Goal: Task Accomplishment & Management: Use online tool/utility

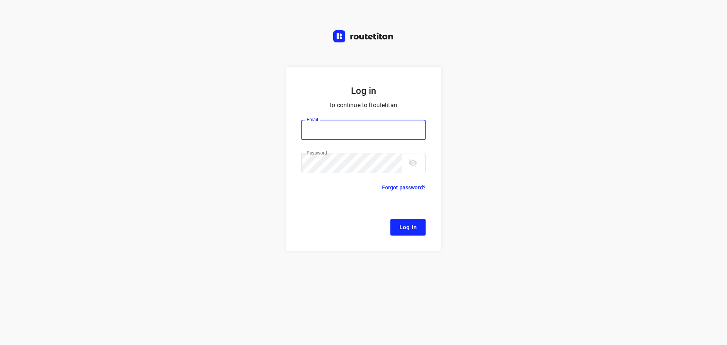
type input "[EMAIL_ADDRESS][DOMAIN_NAME]"
click at [400, 224] on span "Log In" at bounding box center [408, 227] width 17 height 10
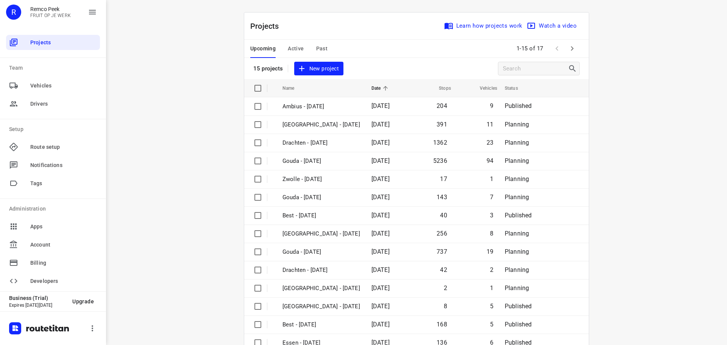
click at [288, 45] on span "Active" at bounding box center [296, 48] width 16 height 9
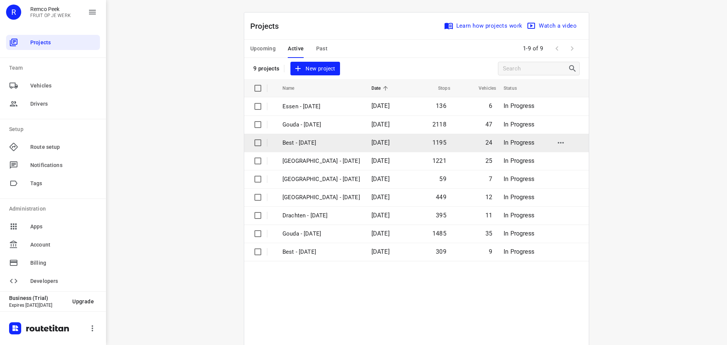
click at [305, 137] on td "Best - [DATE]" at bounding box center [320, 143] width 91 height 18
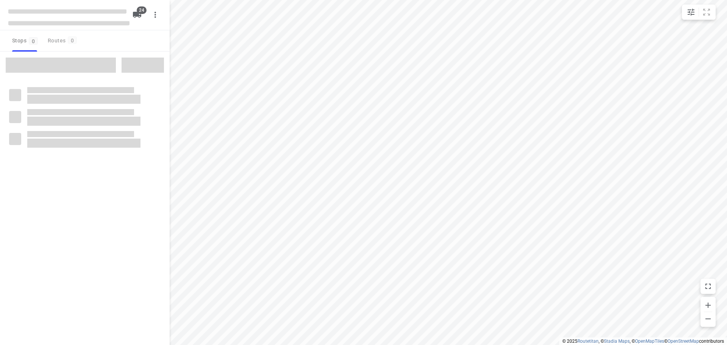
checkbox input "true"
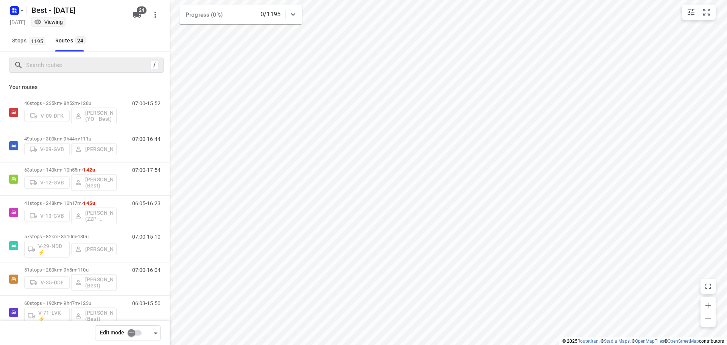
click at [77, 72] on div "/" at bounding box center [86, 65] width 155 height 15
click at [78, 70] on input "Search routes" at bounding box center [87, 65] width 121 height 12
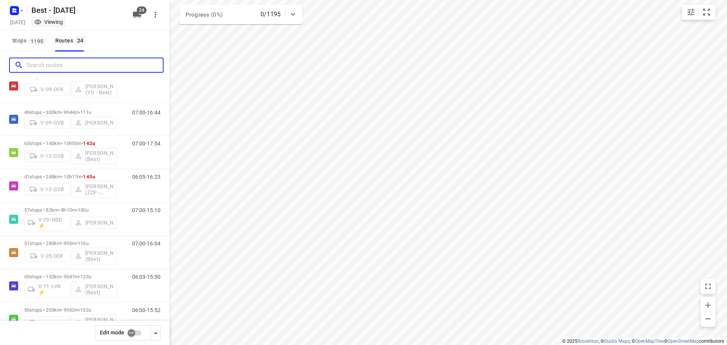
scroll to position [38, 0]
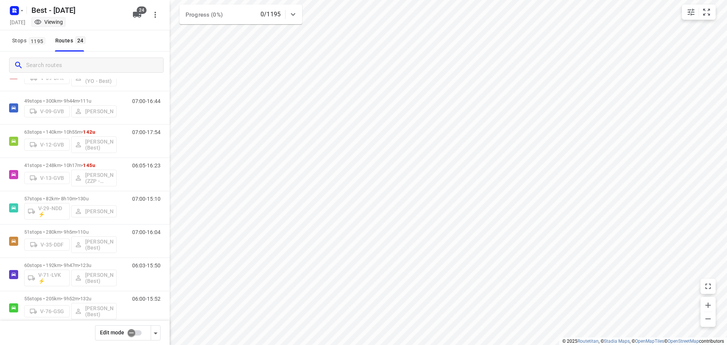
click at [138, 332] on input "checkbox" at bounding box center [131, 333] width 43 height 14
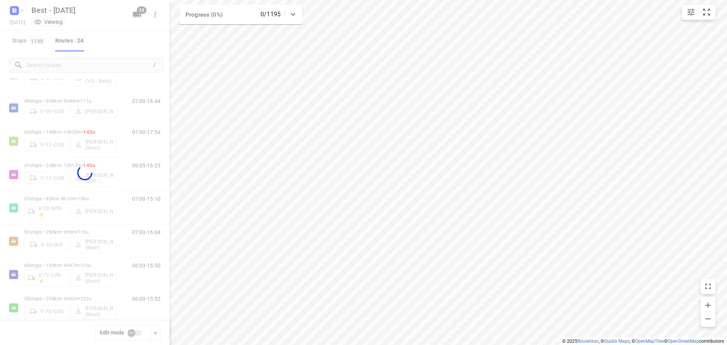
checkbox input "true"
click at [83, 62] on div at bounding box center [85, 172] width 170 height 345
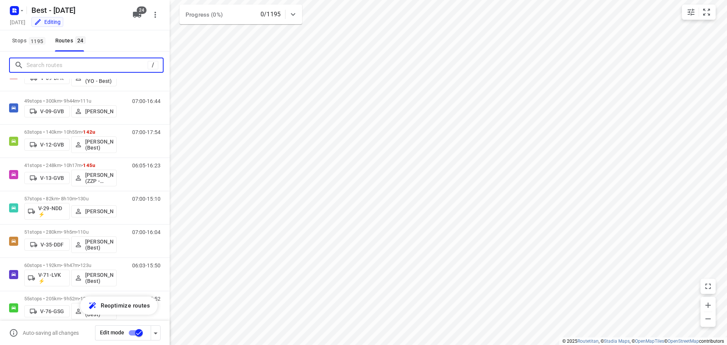
click at [83, 64] on input "Search routes" at bounding box center [87, 65] width 121 height 12
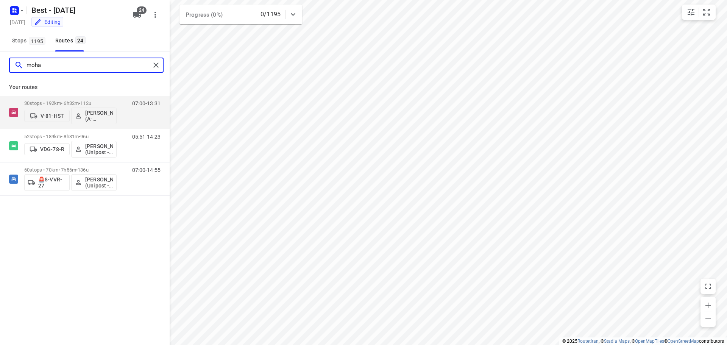
click at [139, 64] on input "moha" at bounding box center [89, 65] width 124 height 12
type input "m"
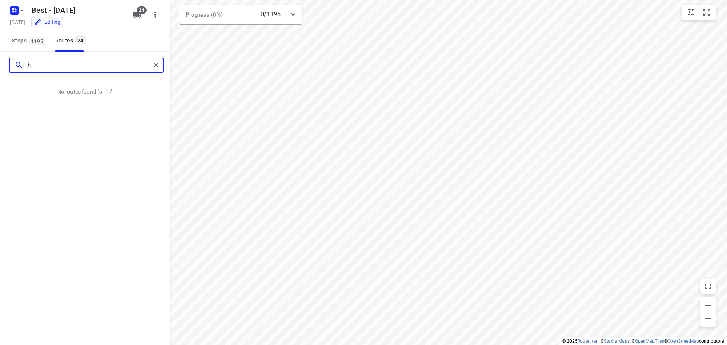
type input ","
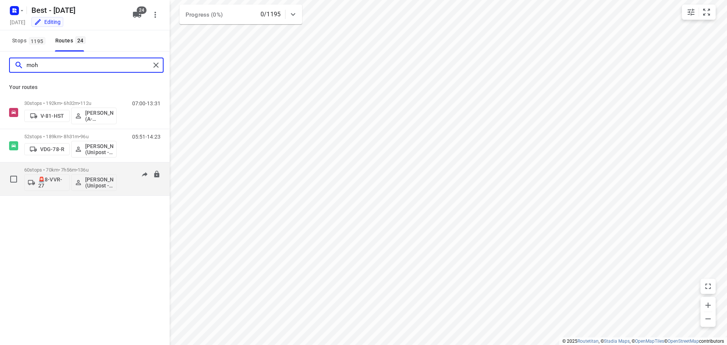
type input "moh"
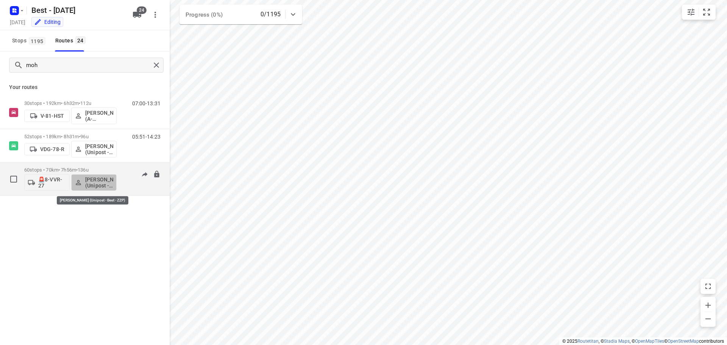
click at [95, 180] on p "[PERSON_NAME] (Unipost - Best - ZZP)" at bounding box center [99, 183] width 28 height 12
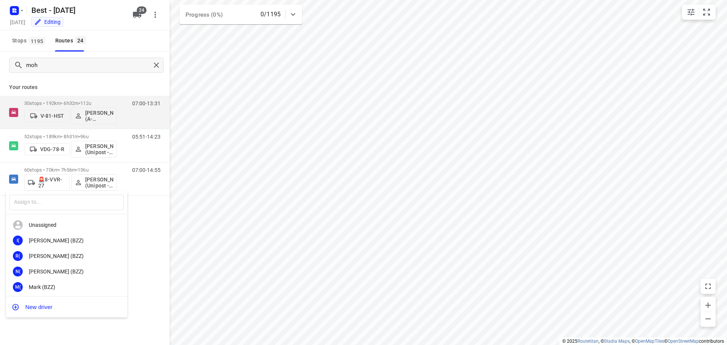
click at [84, 167] on div at bounding box center [363, 172] width 727 height 345
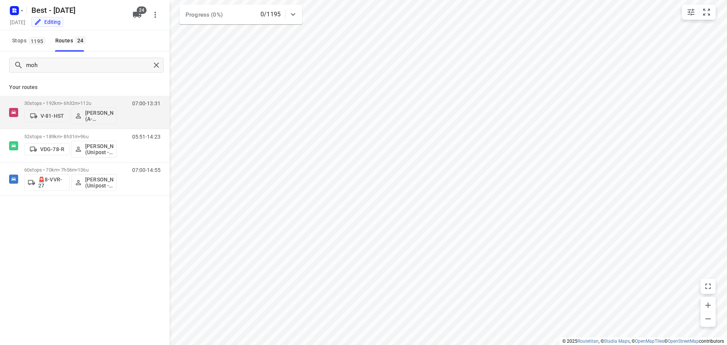
click at [84, 167] on div "​ Unassigned I( [PERSON_NAME] (BZZ) R( [PERSON_NAME] (BZZ) N( [PERSON_NAME] (BZ…" at bounding box center [363, 172] width 727 height 345
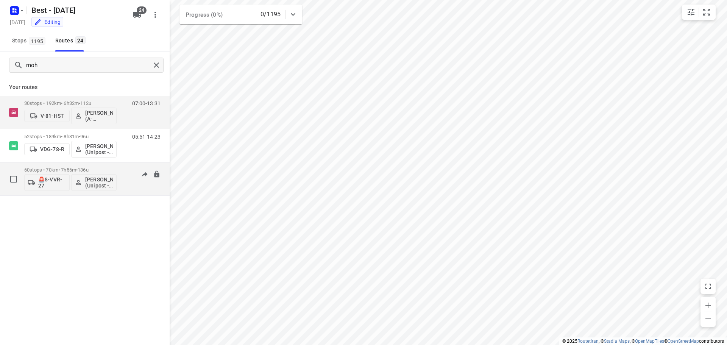
click at [78, 169] on span "•" at bounding box center [77, 170] width 2 height 6
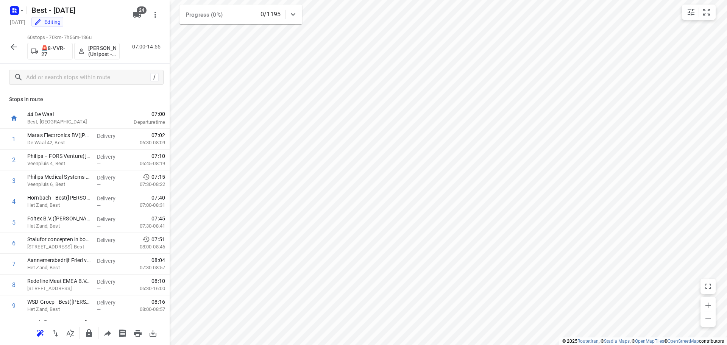
click at [99, 47] on p "[PERSON_NAME] (Unipost - Best - ZZP)" at bounding box center [102, 51] width 28 height 12
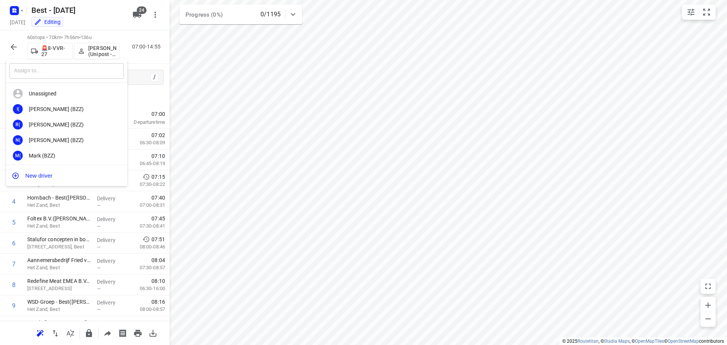
click at [77, 74] on input "text" at bounding box center [66, 71] width 114 height 16
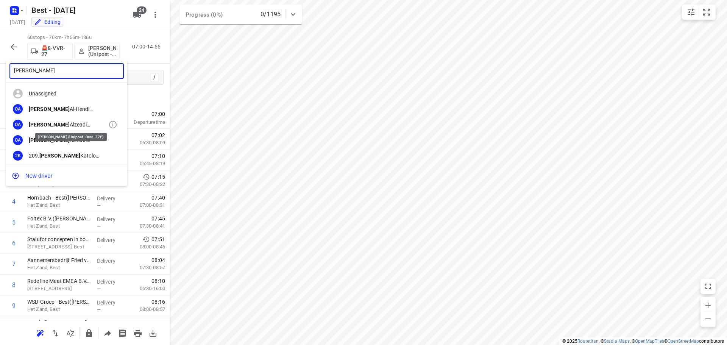
type input "[PERSON_NAME]"
click at [72, 128] on div "[PERSON_NAME] (Unipost - Best - ZZP)" at bounding box center [69, 125] width 80 height 6
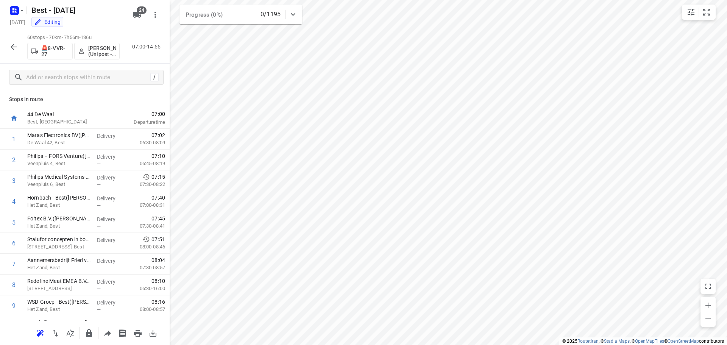
click at [15, 47] on icon "button" at bounding box center [14, 47] width 6 height 6
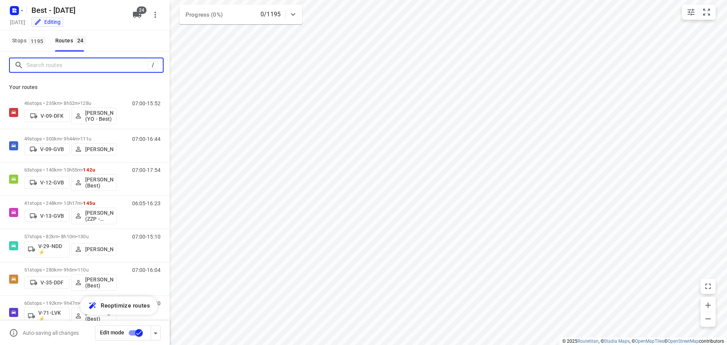
click at [44, 64] on input "Search routes" at bounding box center [87, 65] width 121 height 12
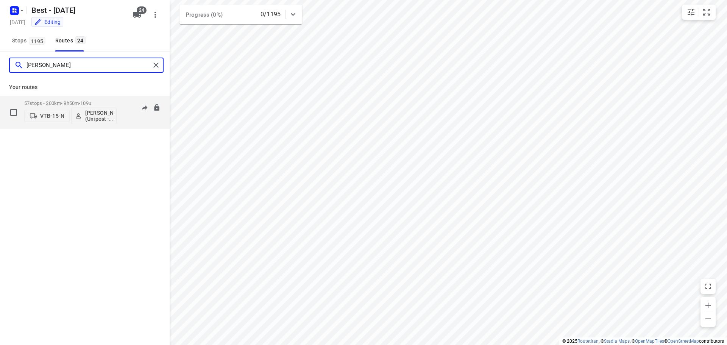
type input "[PERSON_NAME]"
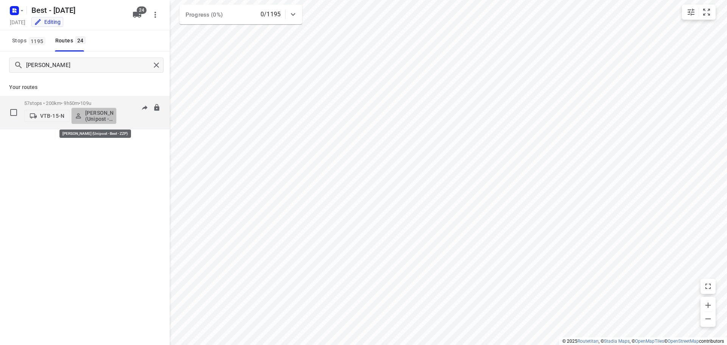
click at [81, 109] on button "[PERSON_NAME] (Unipost - Best - ZZP)" at bounding box center [93, 116] width 45 height 17
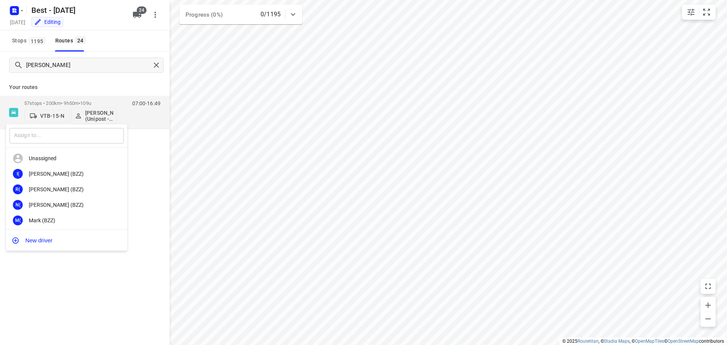
click at [67, 139] on input "text" at bounding box center [66, 136] width 114 height 16
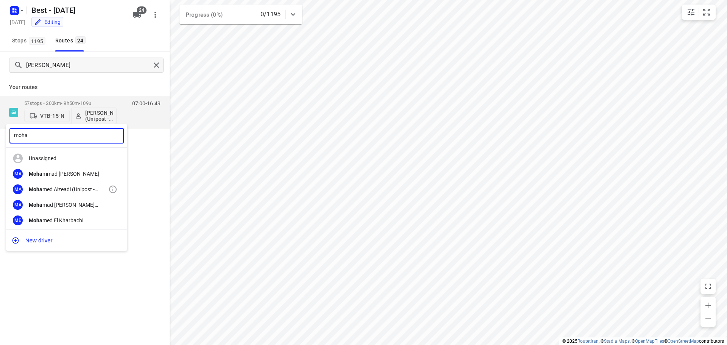
type input "moha"
click at [65, 186] on div "Moha med Alzeadi (Unipost - Best - ZZP)" at bounding box center [69, 189] width 80 height 6
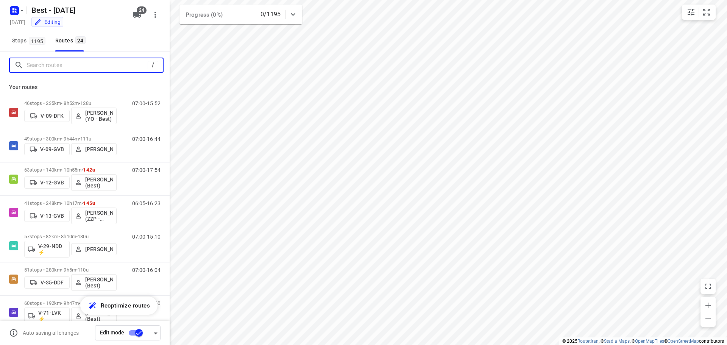
click at [86, 62] on input "Search routes" at bounding box center [87, 65] width 121 height 12
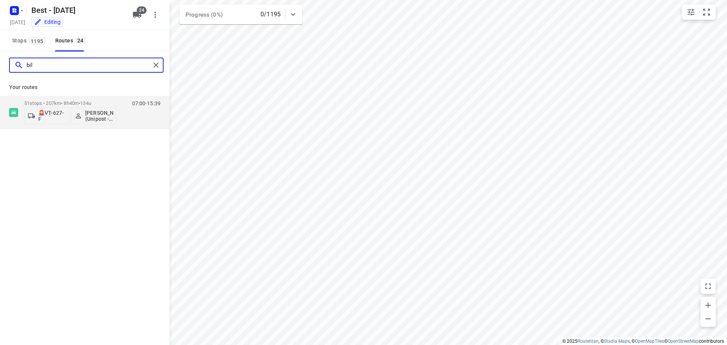
type input "bila"
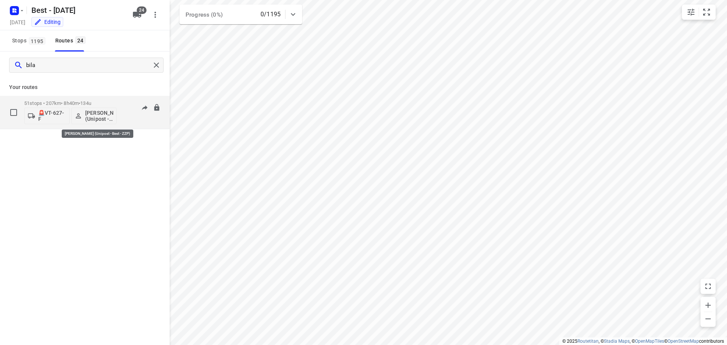
click at [85, 125] on div "51 stops • 207km • 8h40m • 134u 🚨VT-627-F Bilal Alzeadi (Unipost - Best - ZZP)" at bounding box center [70, 112] width 92 height 31
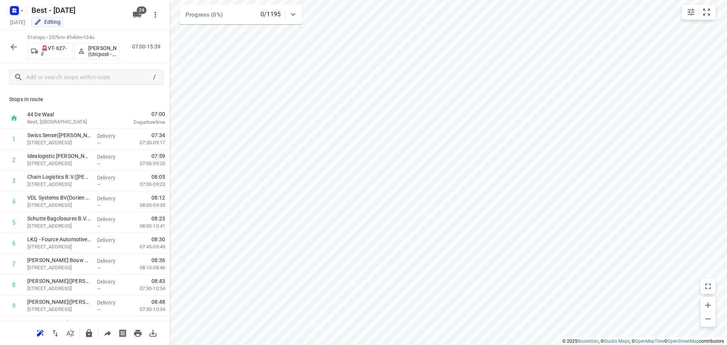
click at [96, 52] on p "[PERSON_NAME] (Unipost - Best - ZZP)" at bounding box center [102, 51] width 28 height 12
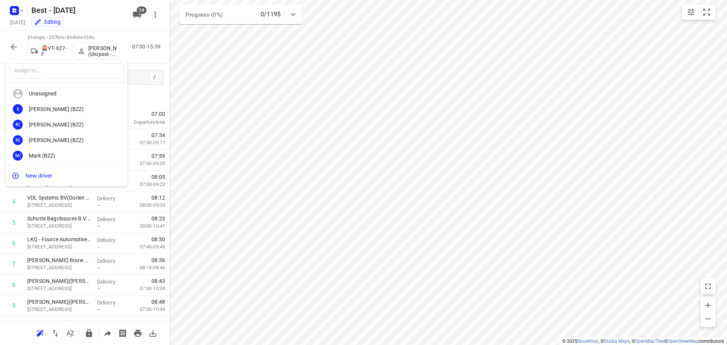
click at [85, 84] on div "Unassigned I( [PERSON_NAME] (BZZ) R( [PERSON_NAME] (BZZ) N( [PERSON_NAME] (BZZ)…" at bounding box center [66, 124] width 121 height 82
click at [84, 75] on input "text" at bounding box center [66, 71] width 114 height 16
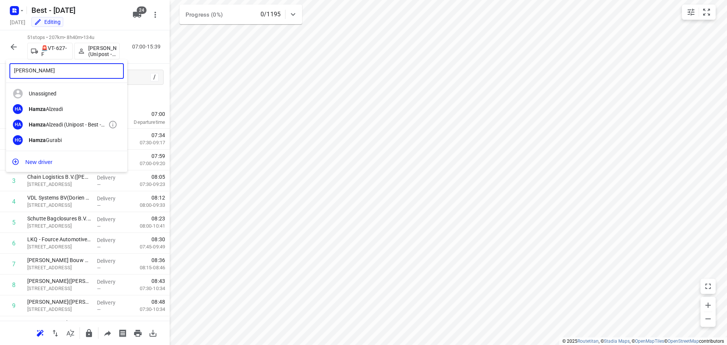
type input "[PERSON_NAME]"
click at [70, 124] on div "[PERSON_NAME] (Unipost - Best - ZZP)" at bounding box center [69, 125] width 80 height 6
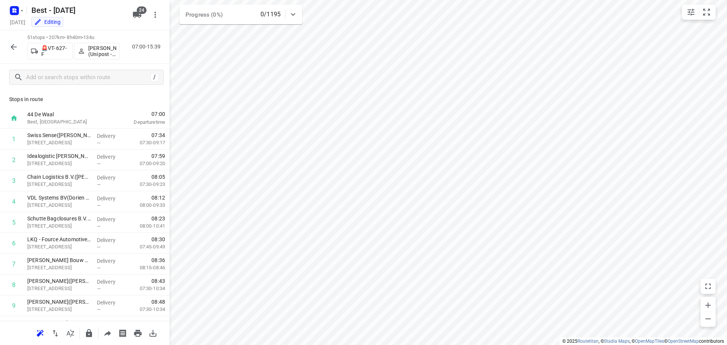
click at [12, 44] on icon "button" at bounding box center [13, 46] width 9 height 9
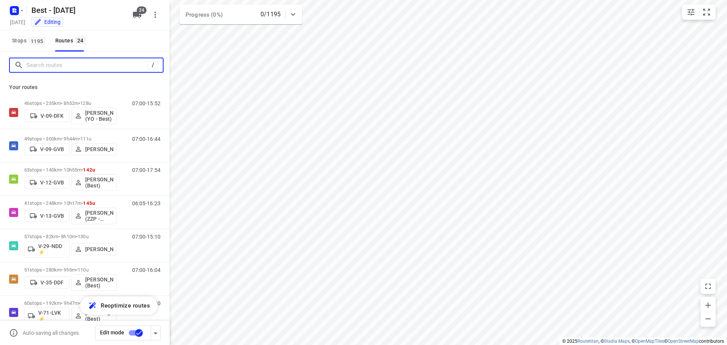
click at [63, 71] on input "Search routes" at bounding box center [87, 65] width 121 height 12
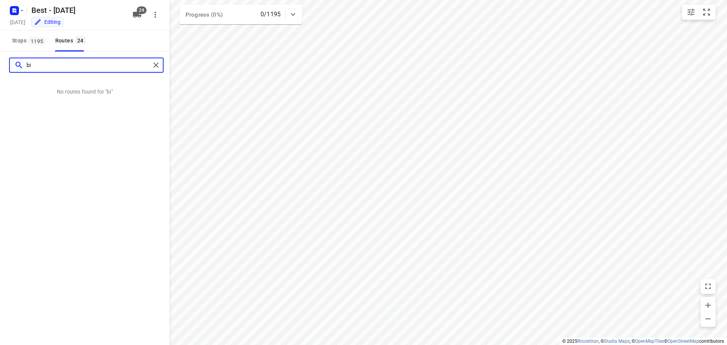
type input "b"
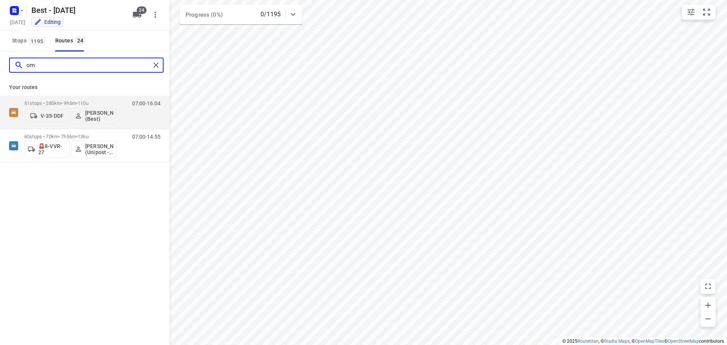
type input "o"
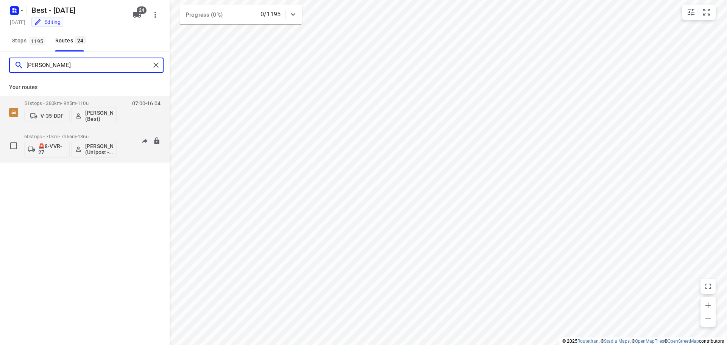
type input "[PERSON_NAME]"
click at [90, 147] on p "[PERSON_NAME] (Unipost - Best - ZZP)" at bounding box center [99, 149] width 28 height 12
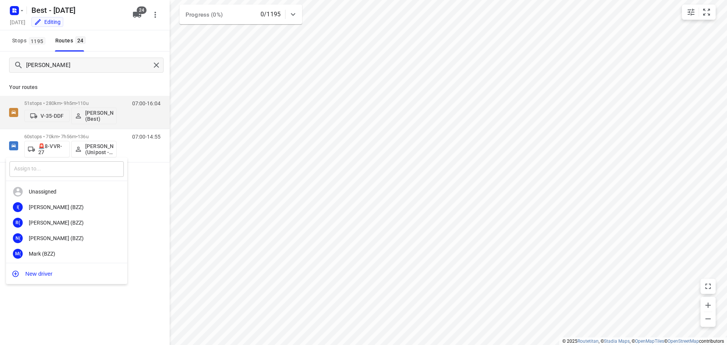
click at [76, 164] on input "text" at bounding box center [66, 169] width 114 height 16
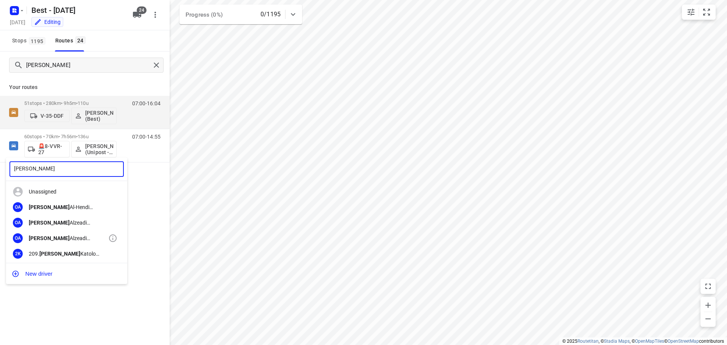
type input "[PERSON_NAME]"
click at [73, 237] on div "[PERSON_NAME] (Unipost)" at bounding box center [69, 238] width 80 height 6
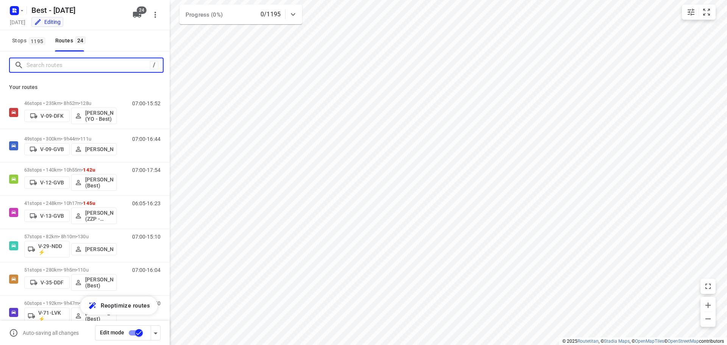
click at [36, 61] on input "Search routes" at bounding box center [88, 65] width 123 height 12
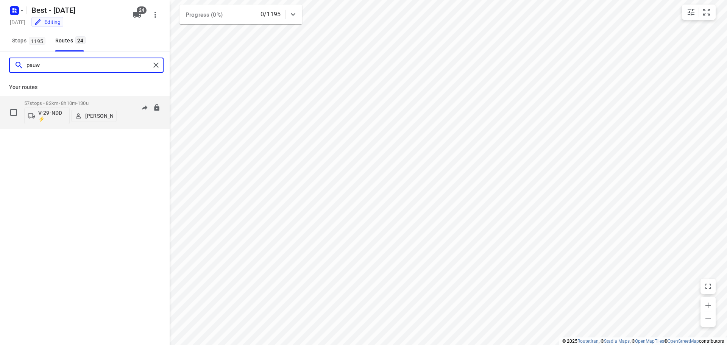
type input "pauw"
click at [120, 106] on div "57 stops • 82km • 8h10m • 130u V-29-NDD ⚡ [PERSON_NAME] 07:00-15:10" at bounding box center [96, 112] width 145 height 31
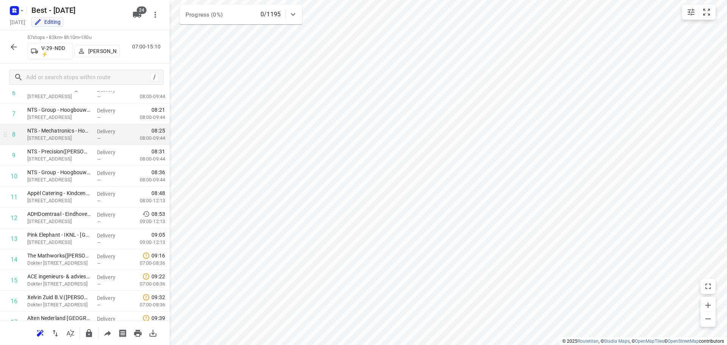
scroll to position [152, 0]
click at [5, 51] on div "57 stops • 82km • 8h10m • 130u V-29-NDD ⚡ [PERSON_NAME] 07:00-15:10" at bounding box center [85, 46] width 170 height 33
click at [9, 48] on icon "button" at bounding box center [13, 46] width 9 height 9
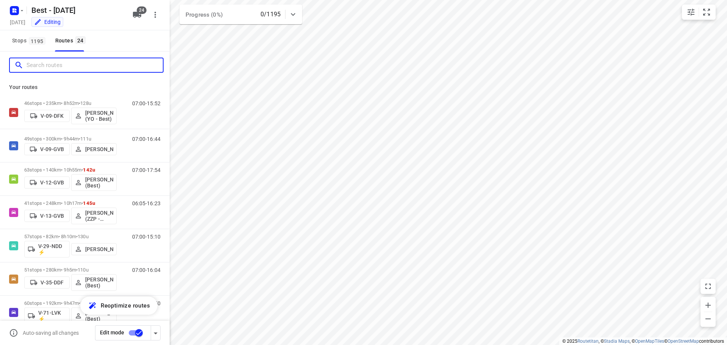
click at [27, 62] on input "Search routes" at bounding box center [95, 65] width 136 height 12
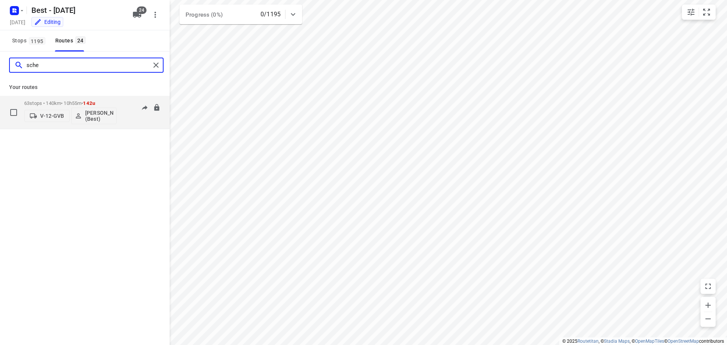
type input "sche"
click at [39, 106] on p "63 stops • 140km • 10h55m • 142u" at bounding box center [70, 103] width 92 height 6
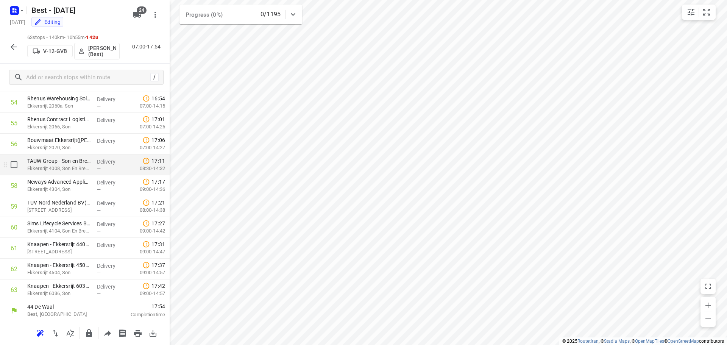
scroll to position [1141, 0]
click at [11, 47] on icon "button" at bounding box center [14, 47] width 6 height 6
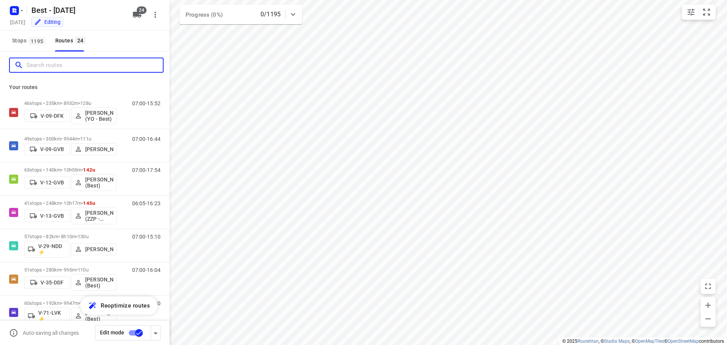
click at [69, 59] on input "Search routes" at bounding box center [95, 65] width 136 height 12
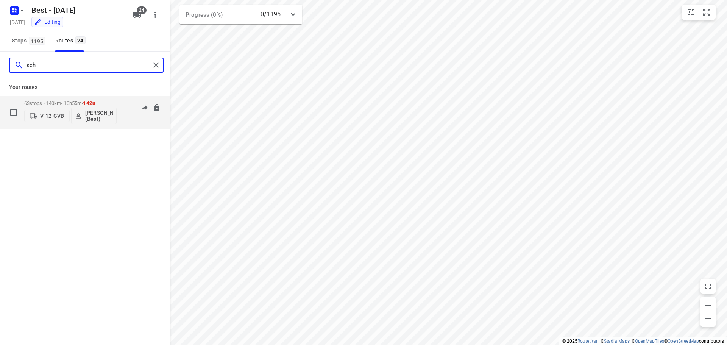
type input "sch"
click at [38, 102] on p "63 stops • 140km • 10h55m • 142u" at bounding box center [70, 103] width 92 height 6
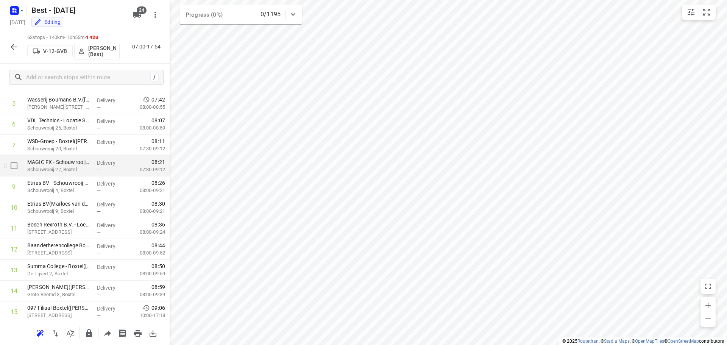
scroll to position [195, 0]
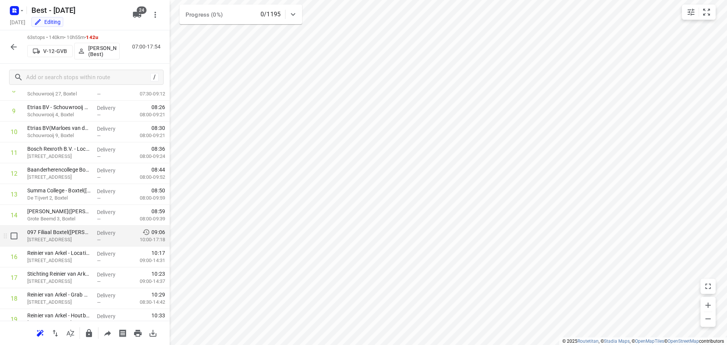
click at [94, 238] on div "Delivery —" at bounding box center [111, 236] width 34 height 21
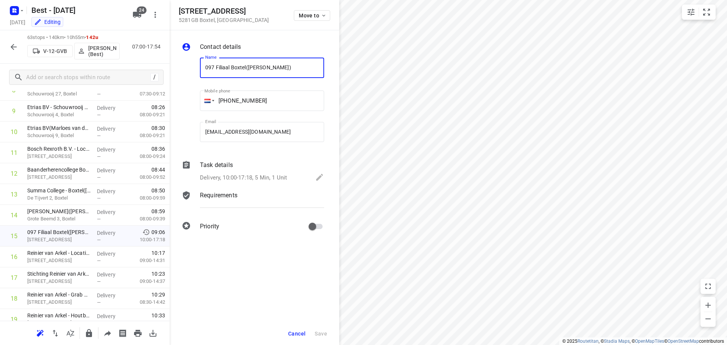
click at [265, 180] on p "Delivery, 10:00-17:18, 5 Min, 1 Unit" at bounding box center [243, 177] width 87 height 9
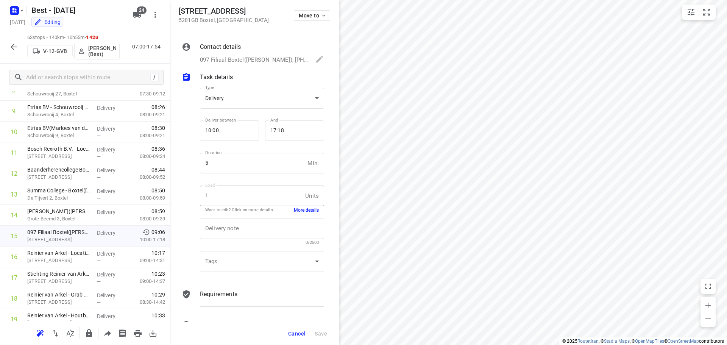
click at [299, 204] on div "1 Units Load" at bounding box center [262, 196] width 124 height 20
click at [299, 210] on button "More details" at bounding box center [306, 210] width 25 height 6
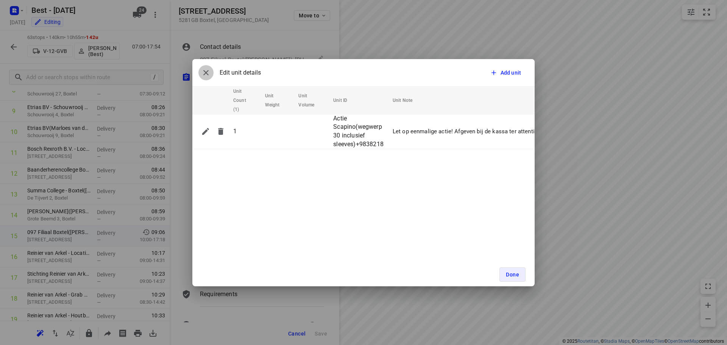
click at [206, 69] on icon "button" at bounding box center [206, 72] width 9 height 9
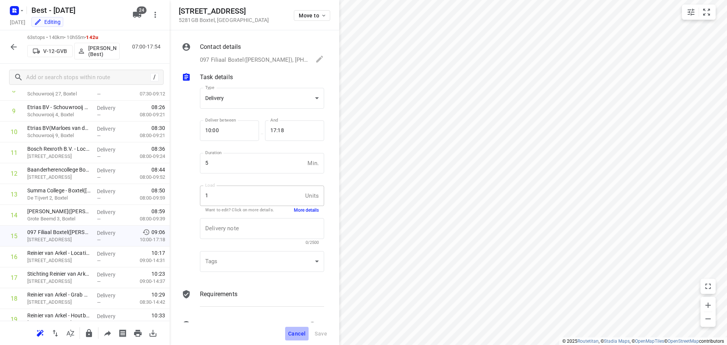
click at [294, 334] on span "Cancel" at bounding box center [296, 334] width 17 height 6
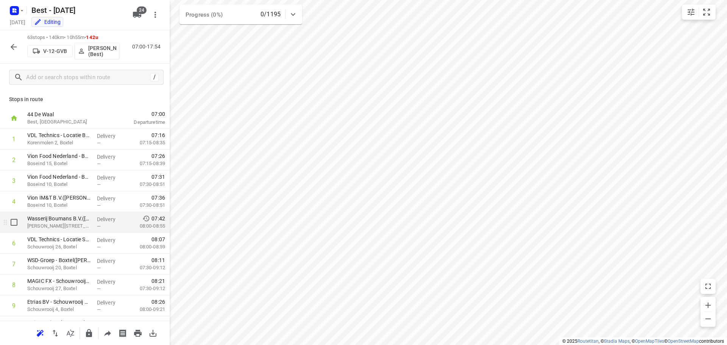
scroll to position [189, 0]
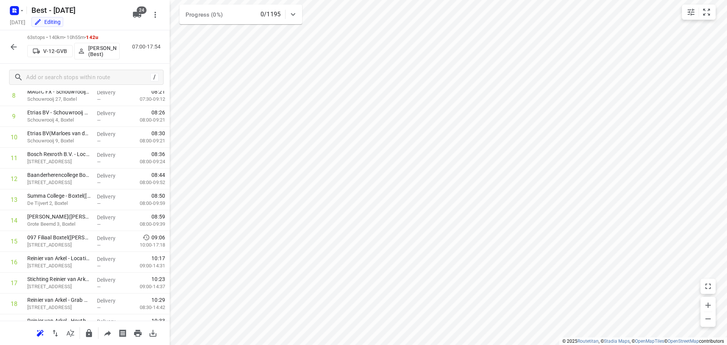
click at [5, 42] on div "63 stops • 140km • 10h55m • 142u V-12-GVB [PERSON_NAME] (Best) 07:00-17:54" at bounding box center [85, 46] width 170 height 33
click at [13, 39] on button "button" at bounding box center [13, 46] width 15 height 15
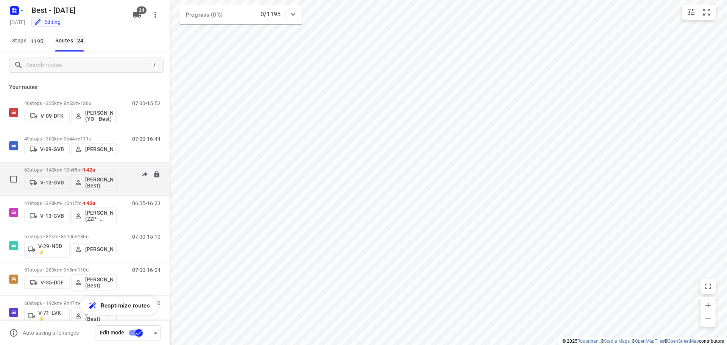
click at [72, 165] on div "63 stops • 140km • 10h55m • 142u V-12-GVB [PERSON_NAME] (Best)" at bounding box center [70, 178] width 92 height 31
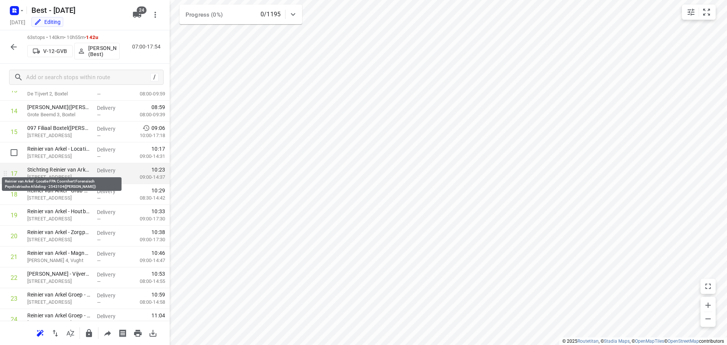
scroll to position [303, 0]
